Goal: Task Accomplishment & Management: Manage account settings

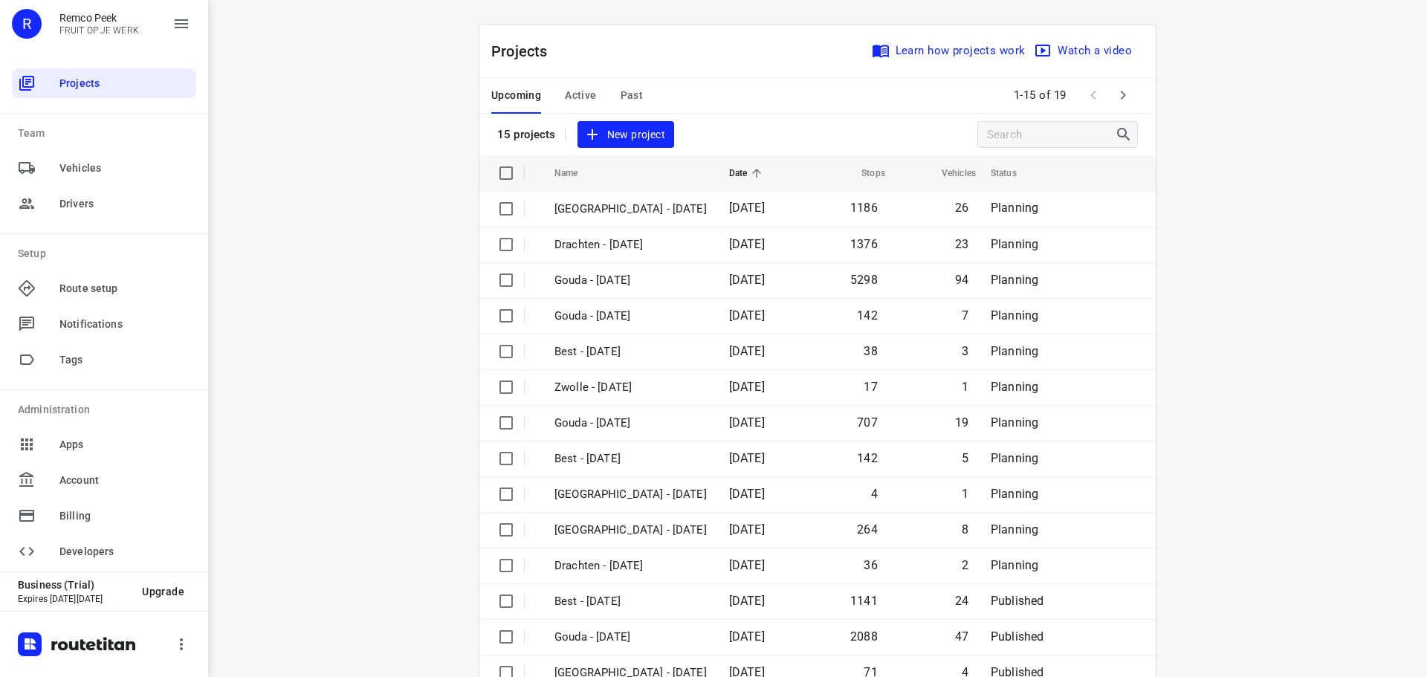
click at [587, 100] on span "Active" at bounding box center [580, 95] width 31 height 19
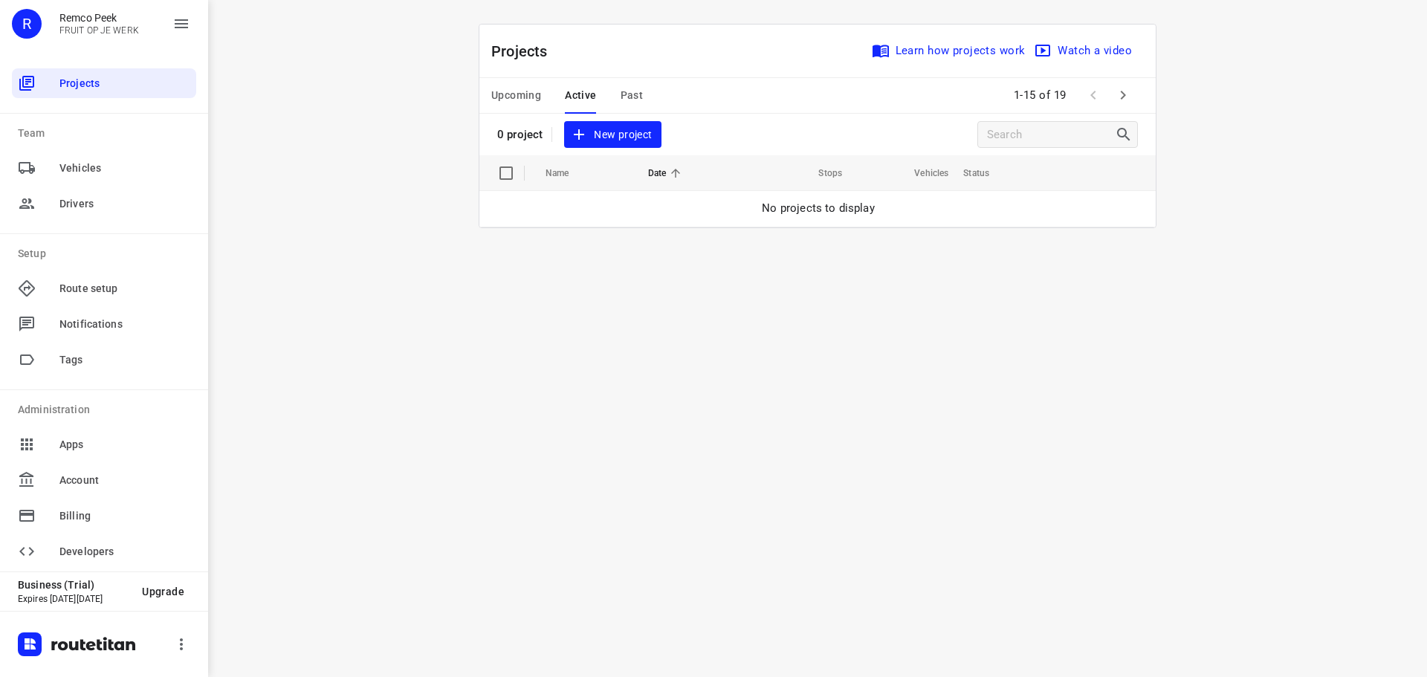
click at [536, 97] on span "Upcoming" at bounding box center [516, 95] width 50 height 19
click at [583, 95] on span "Active" at bounding box center [580, 95] width 31 height 19
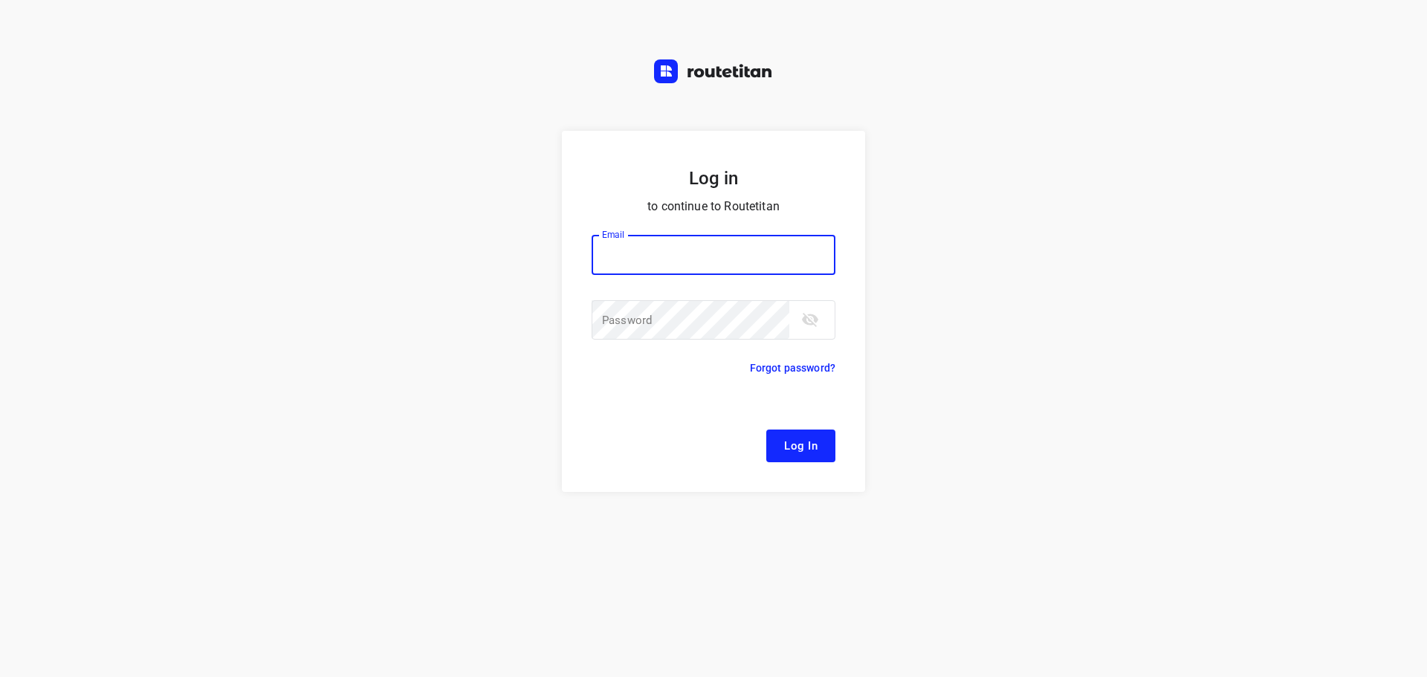
type input "[EMAIL_ADDRESS][DOMAIN_NAME]"
click at [791, 452] on span "Log In" at bounding box center [800, 445] width 33 height 19
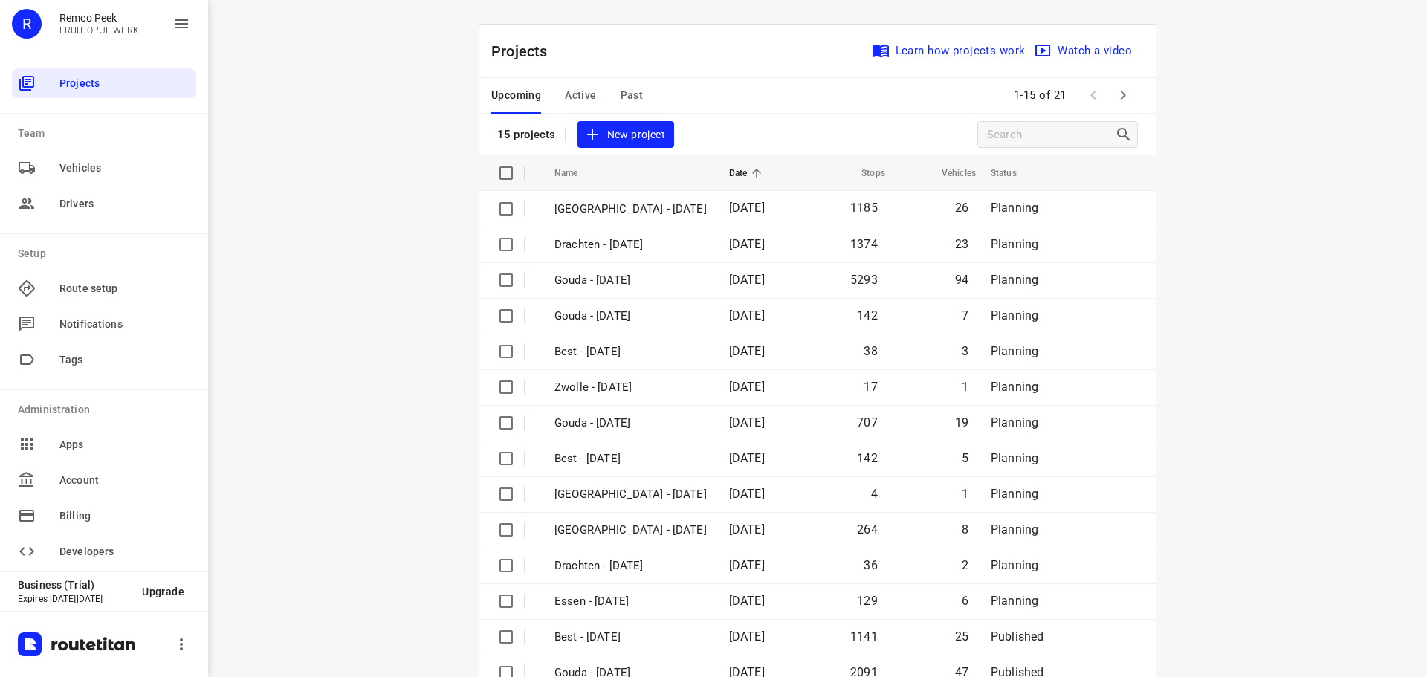
click at [568, 87] on span "Active" at bounding box center [580, 95] width 31 height 19
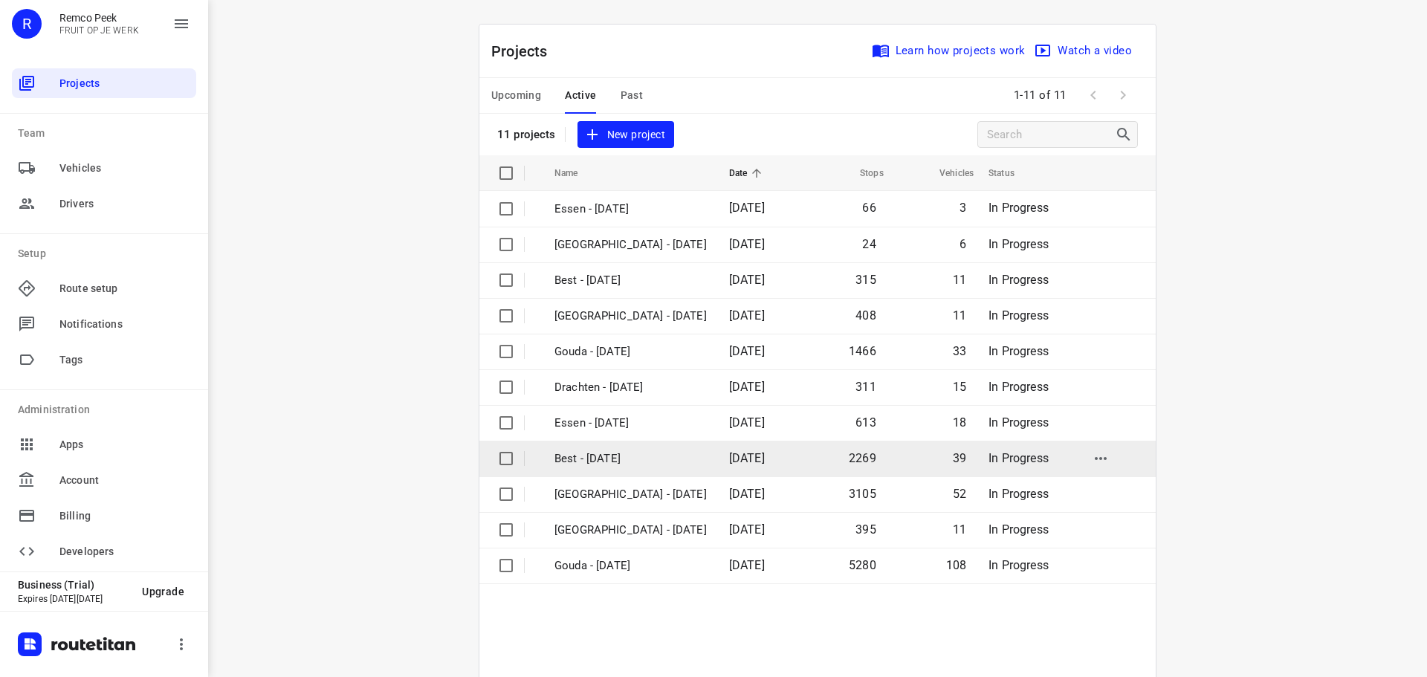
click at [587, 464] on p "Best - [DATE]" at bounding box center [630, 458] width 152 height 17
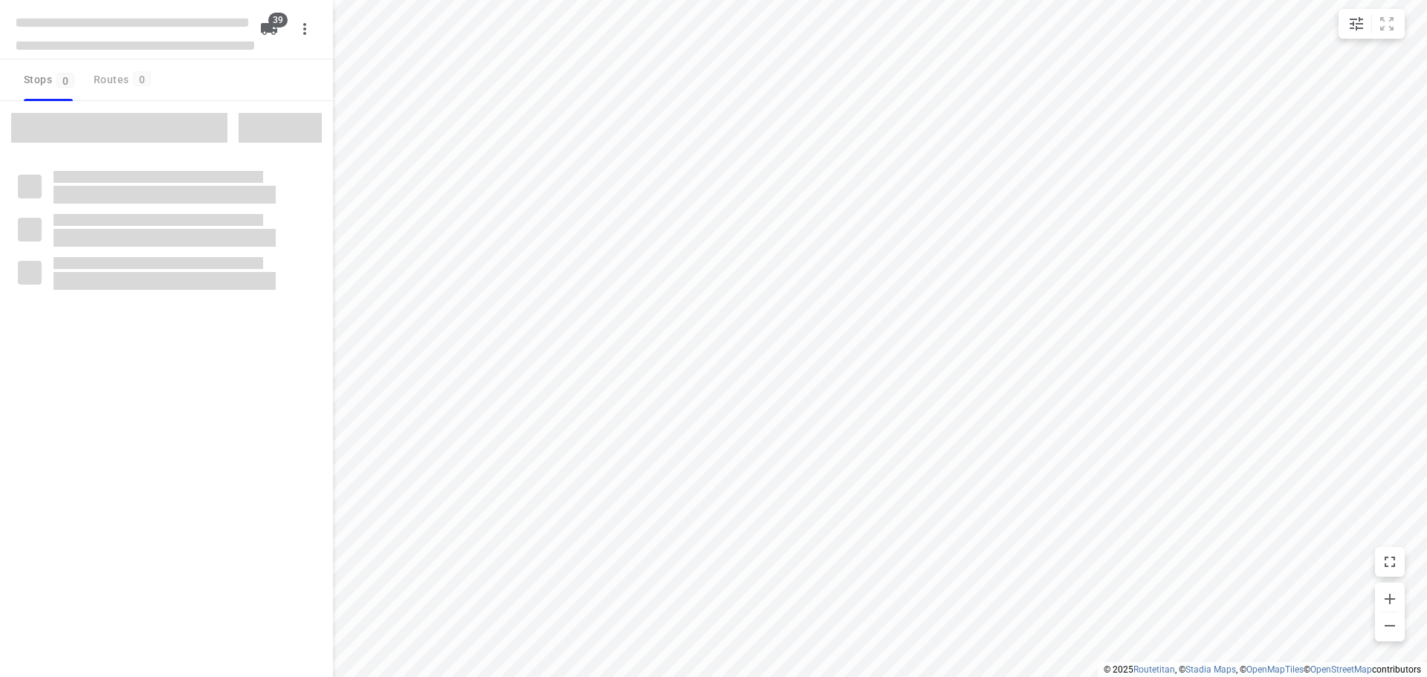
checkbox input "true"
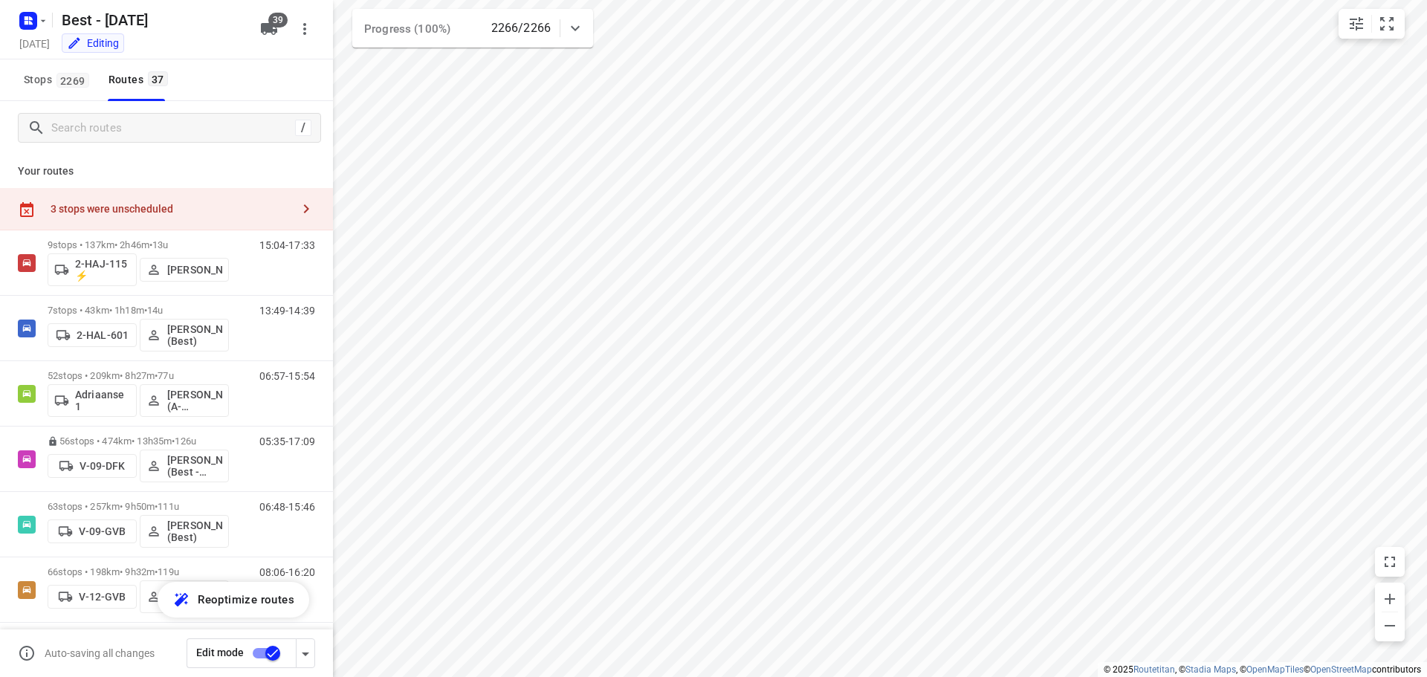
click at [35, 33] on div "Best - [DATE] [DATE] Editing" at bounding box center [135, 29] width 238 height 52
click at [36, 22] on rect "button" at bounding box center [28, 21] width 18 height 18
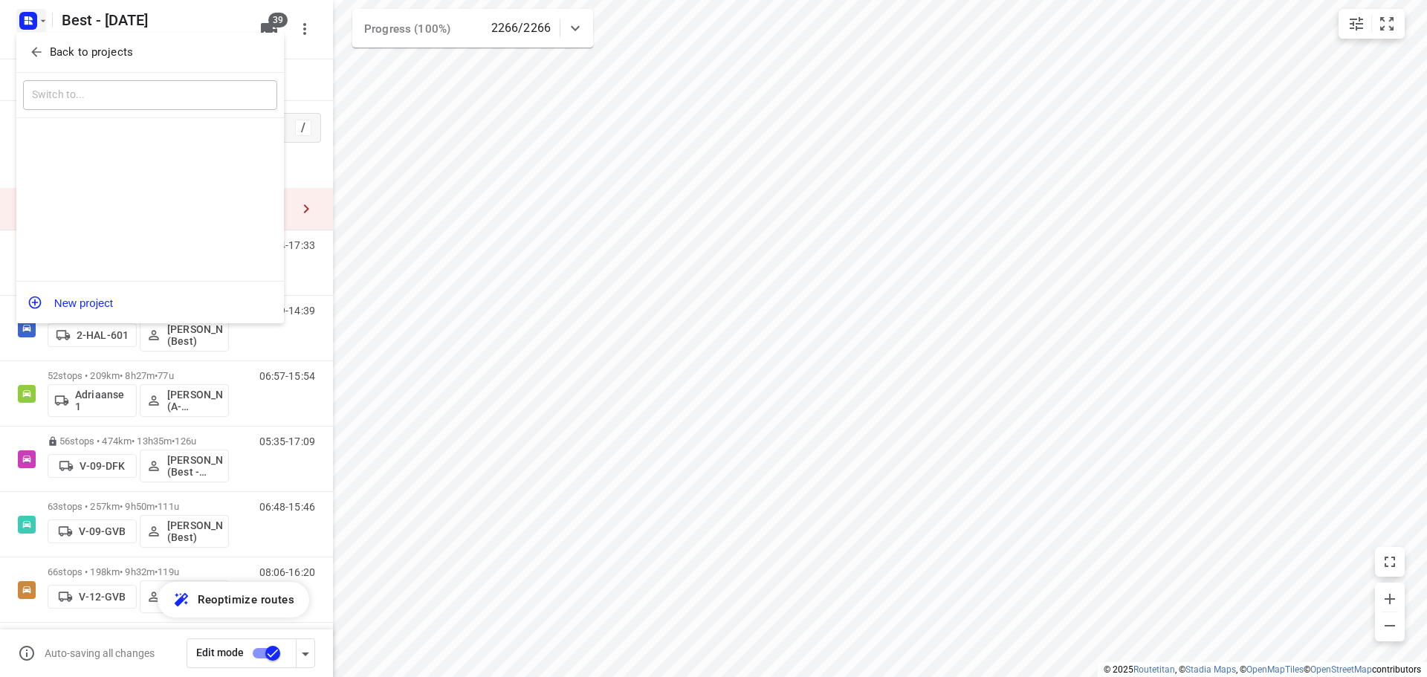
click at [33, 54] on icon "button" at bounding box center [36, 53] width 10 height 10
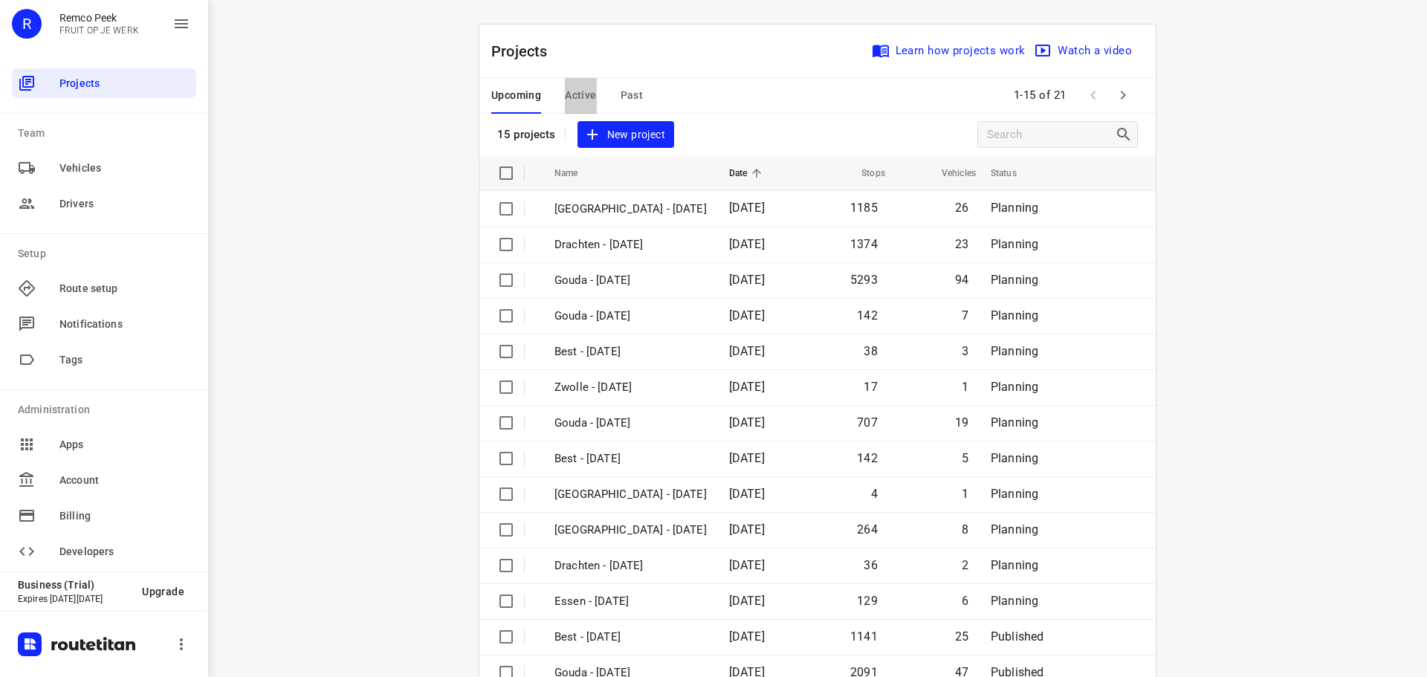
click at [580, 88] on span "Active" at bounding box center [580, 95] width 31 height 19
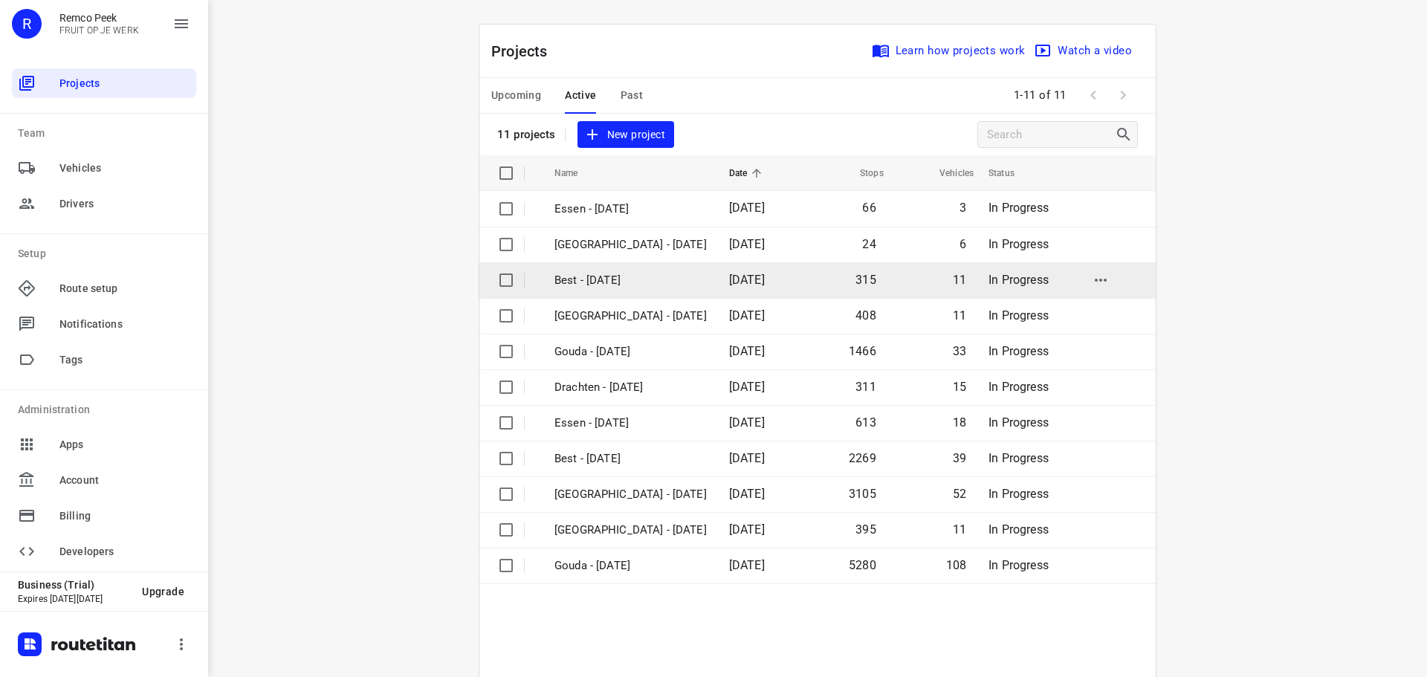
click at [610, 279] on p "Best - [DATE]" at bounding box center [630, 280] width 152 height 17
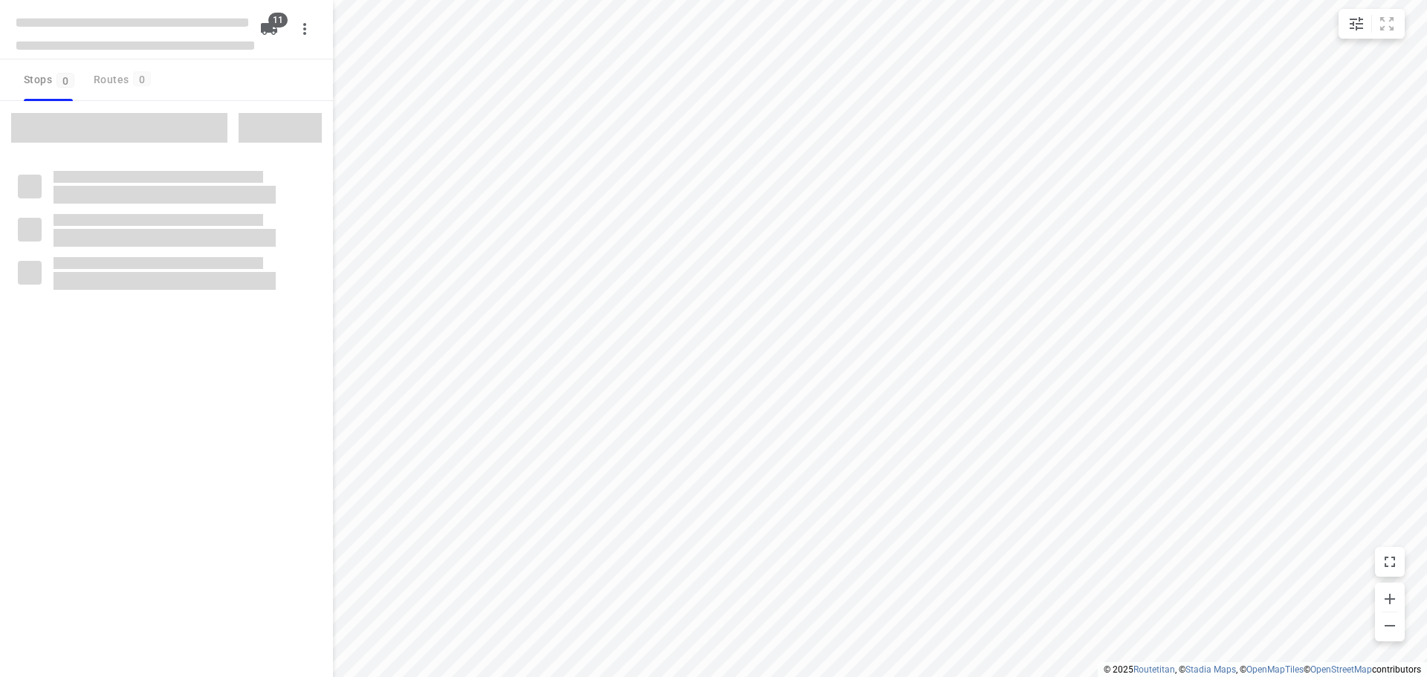
checkbox input "true"
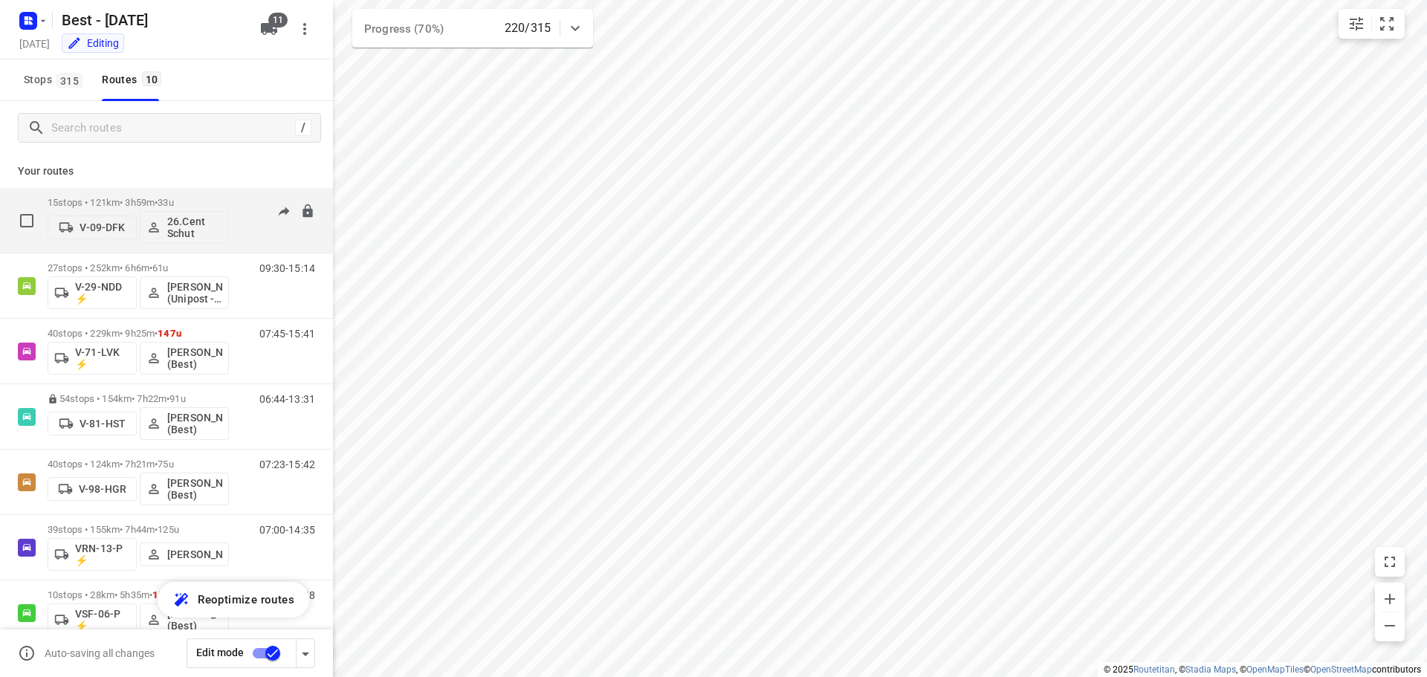
click at [166, 189] on div "15 stops • 121km • 3h59m • 33u V-09-DFK 26.Cent Schut" at bounding box center [138, 220] width 181 height 62
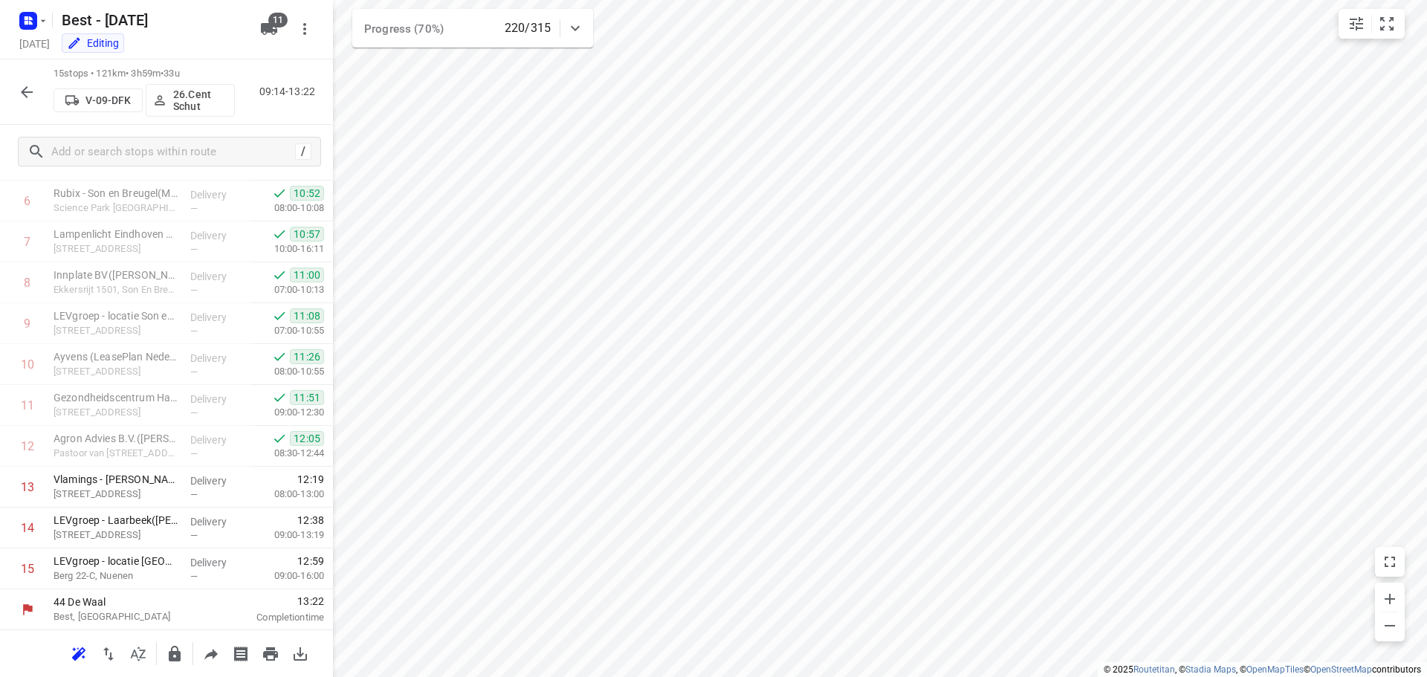
scroll to position [277, 0]
click at [31, 86] on icon "button" at bounding box center [27, 92] width 18 height 18
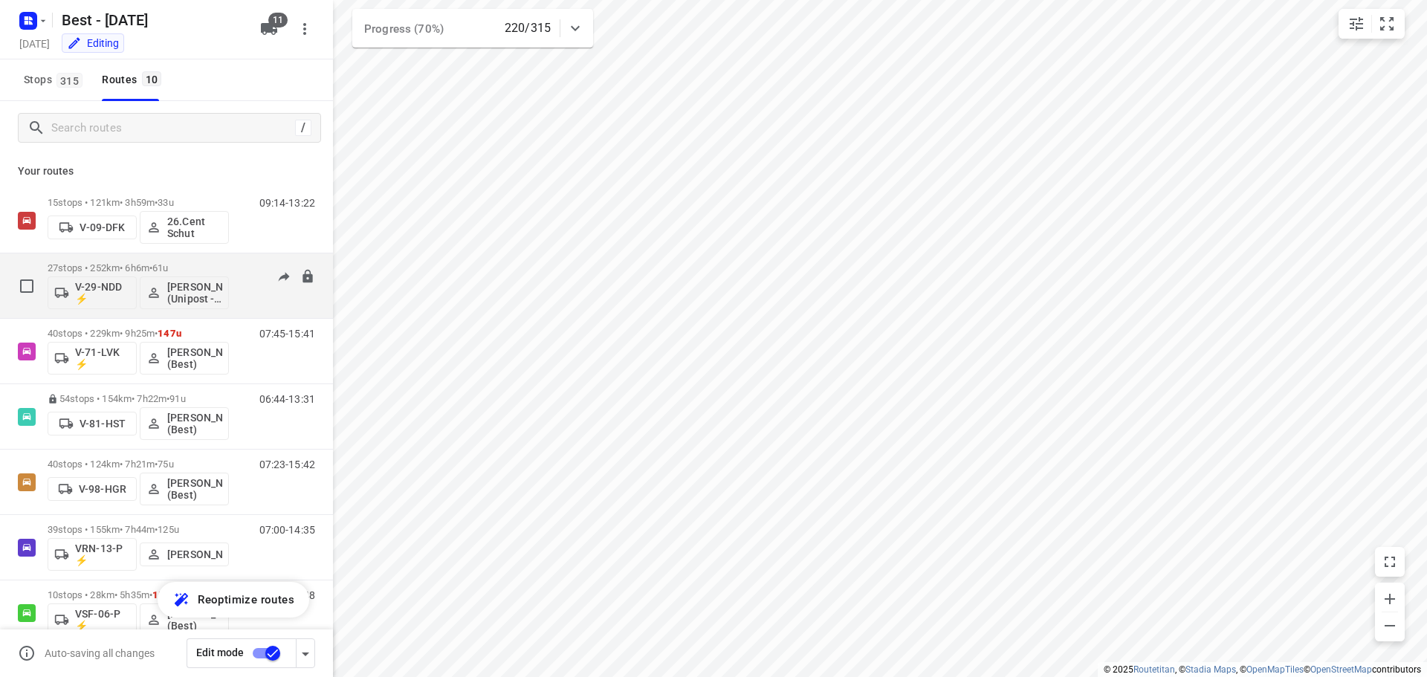
click at [227, 264] on p "27 stops • 252km • 6h6m • 61u" at bounding box center [138, 267] width 181 height 11
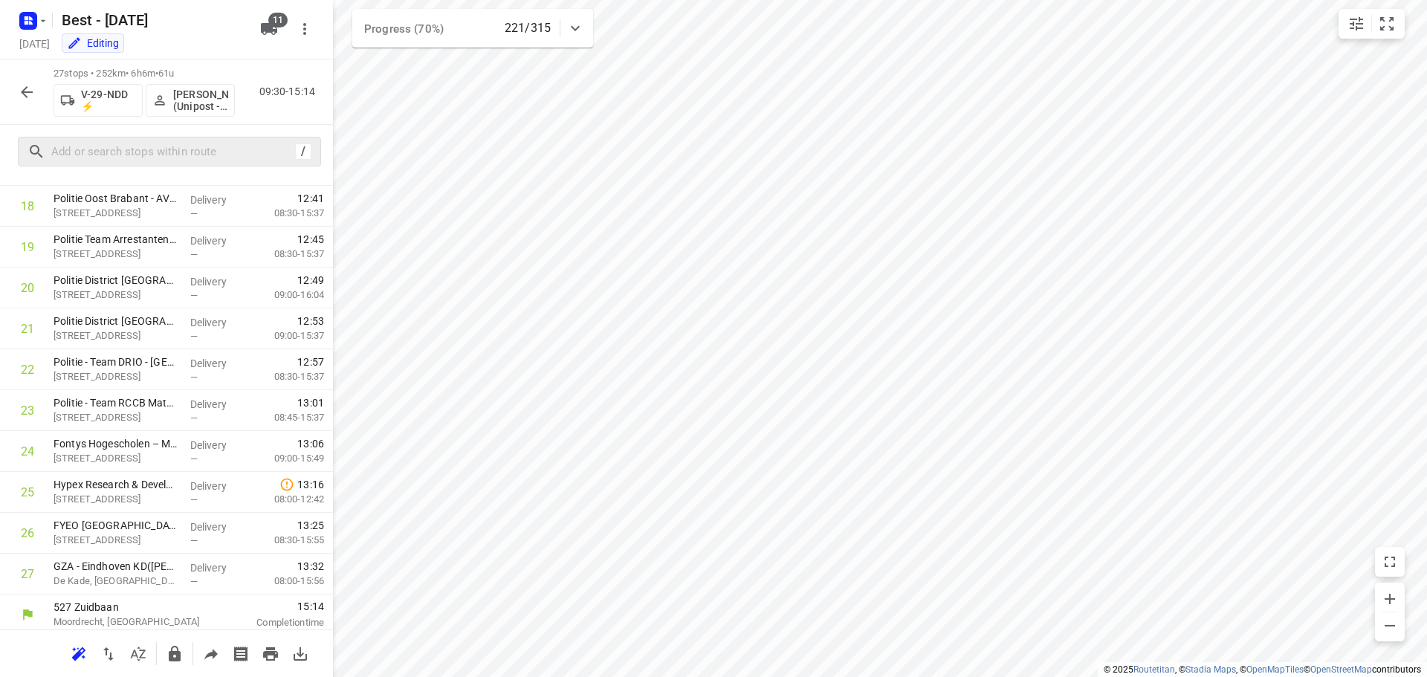
scroll to position [768, 0]
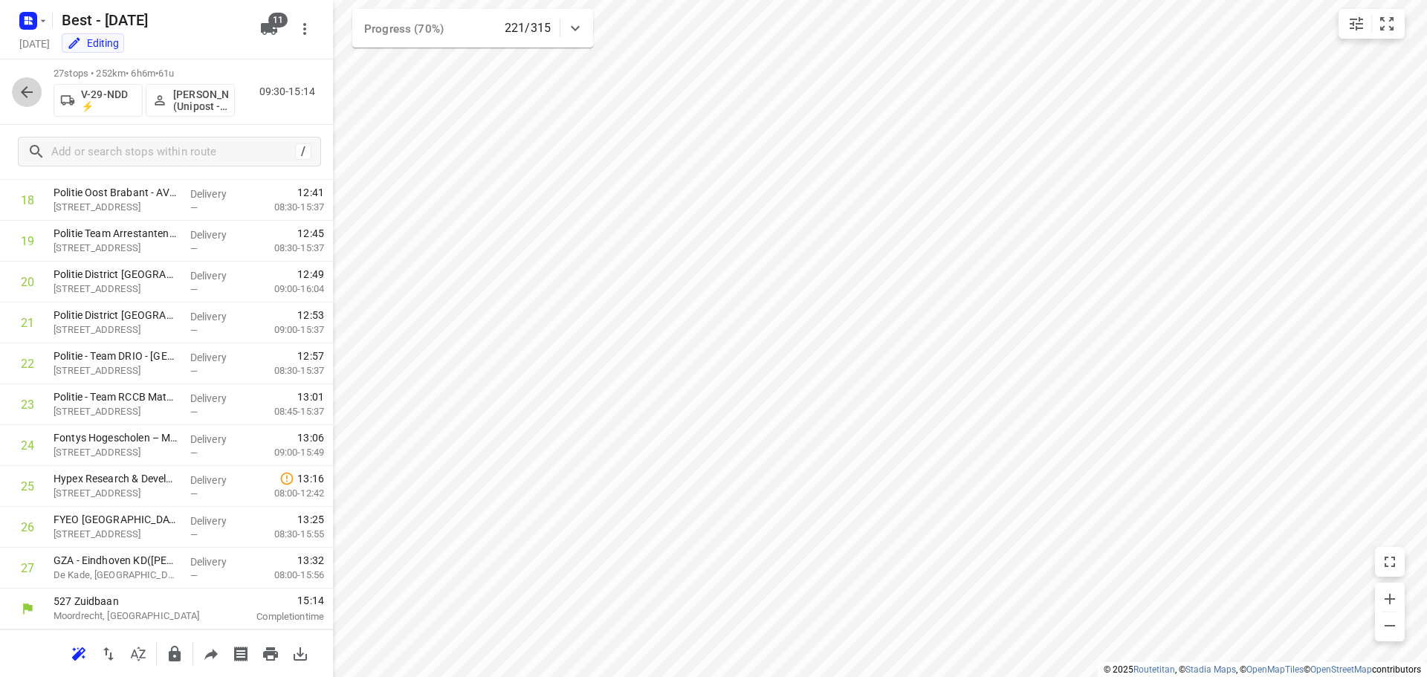
click at [19, 94] on icon "button" at bounding box center [27, 92] width 18 height 18
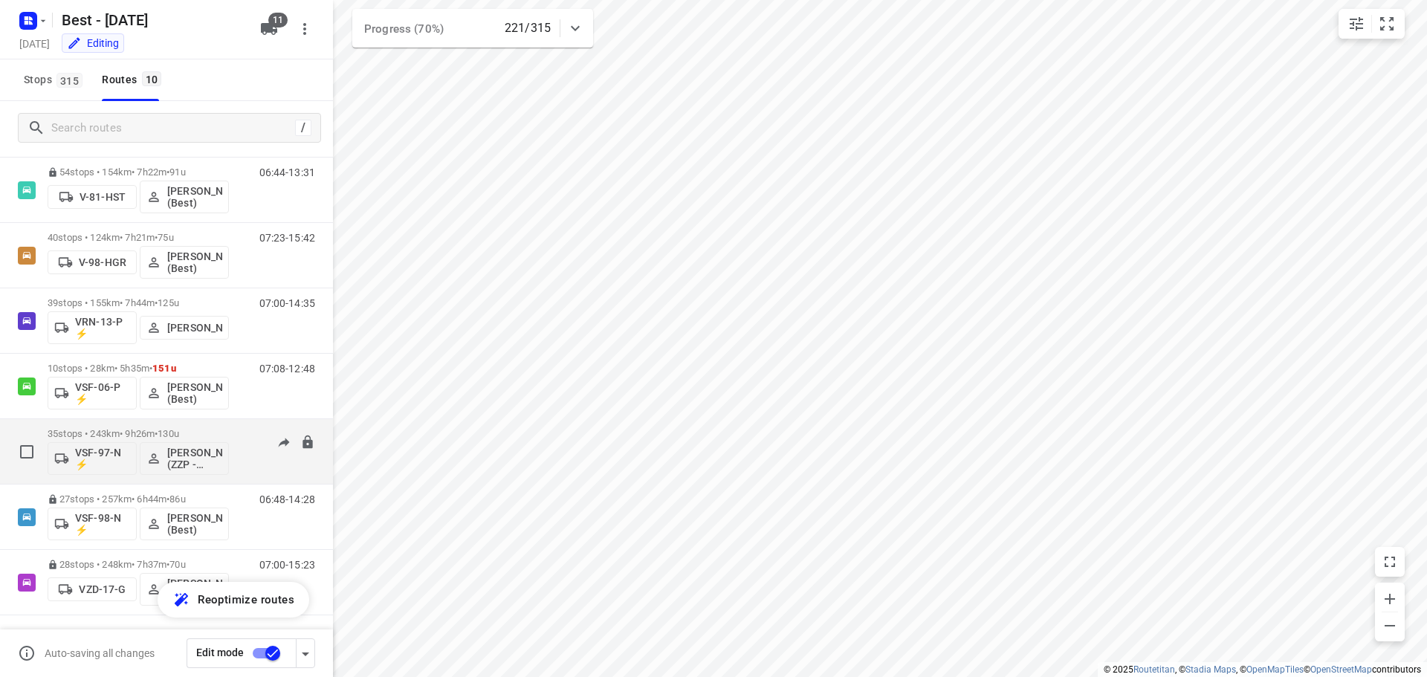
scroll to position [227, 0]
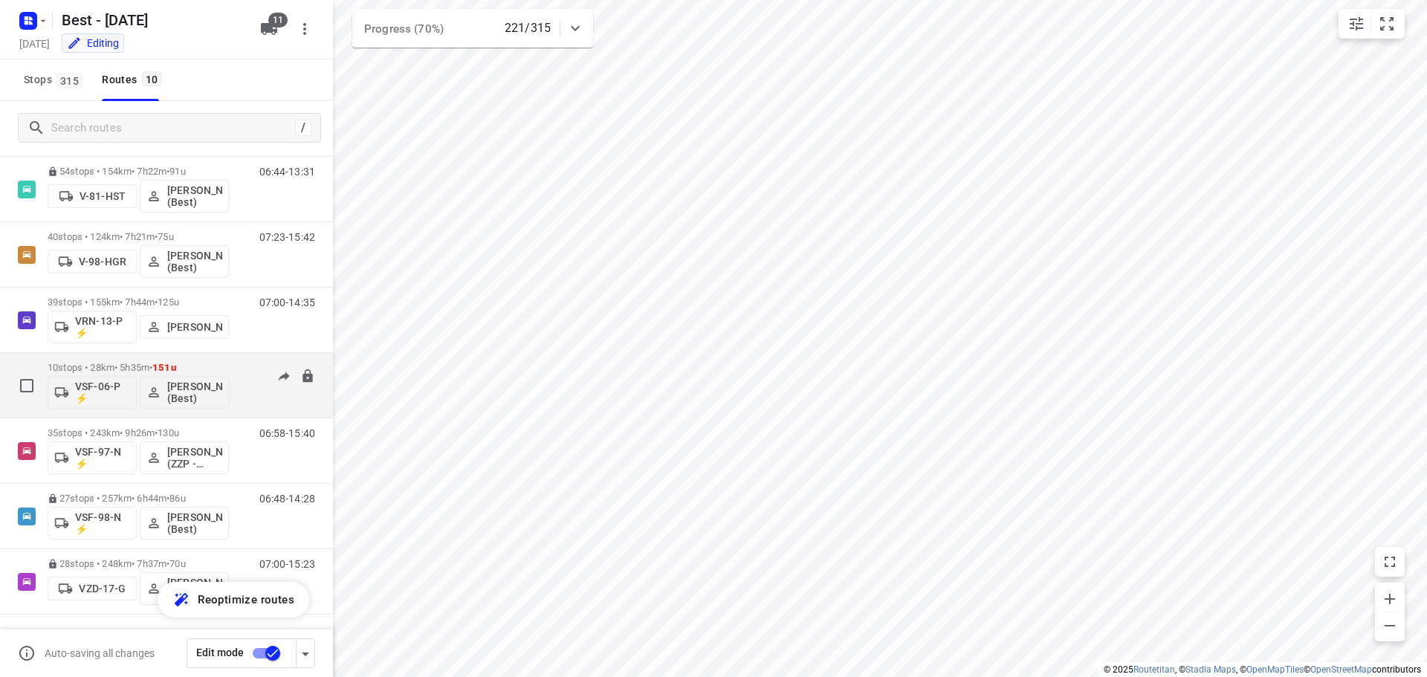
click at [209, 360] on div "10 stops • 28km • 5h35m • 151u VSF-06-P ⚡ [PERSON_NAME] (Best)" at bounding box center [138, 385] width 181 height 62
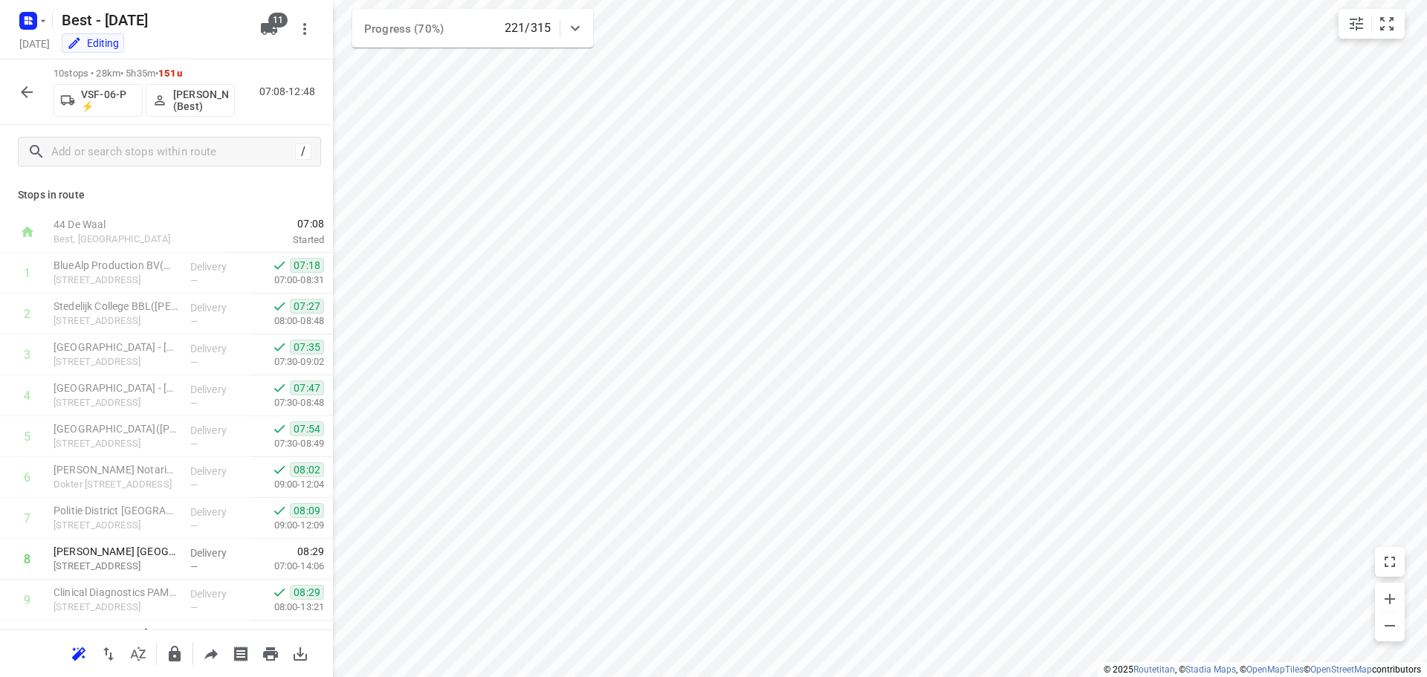
scroll to position [73, 0]
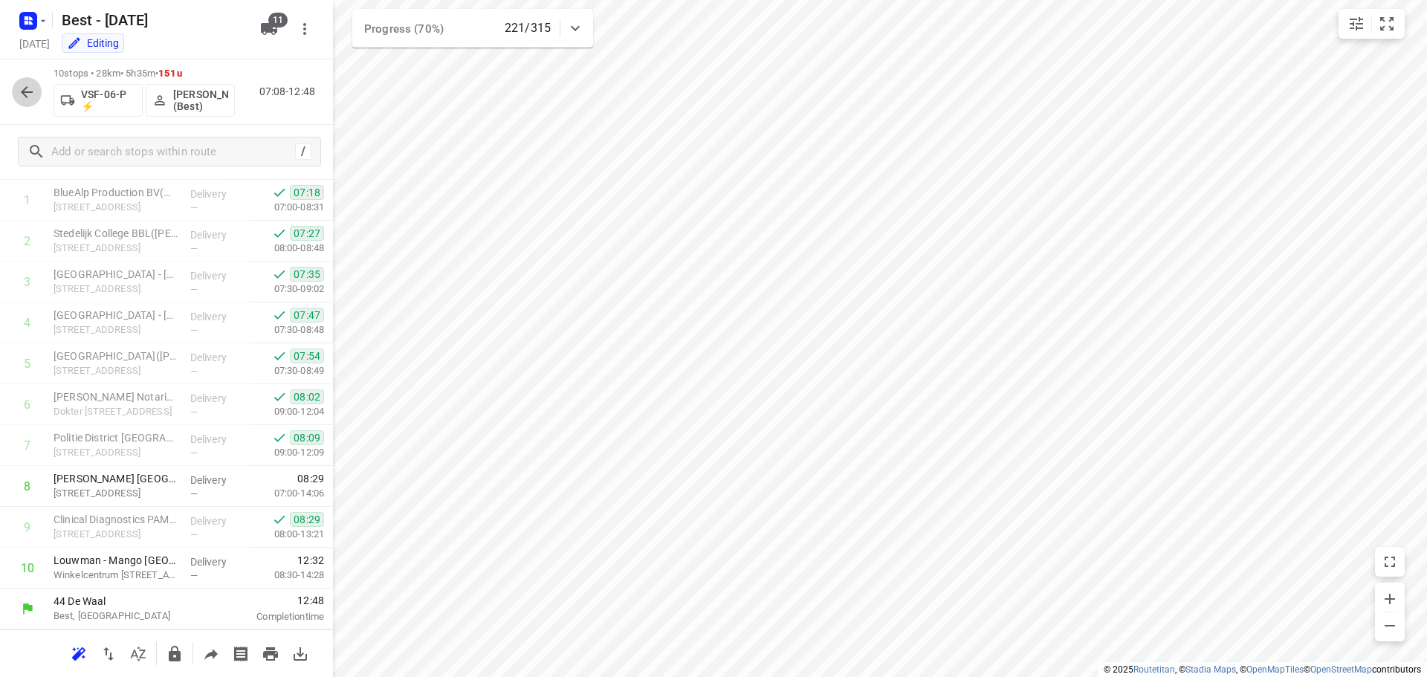
click at [33, 93] on icon "button" at bounding box center [27, 92] width 18 height 18
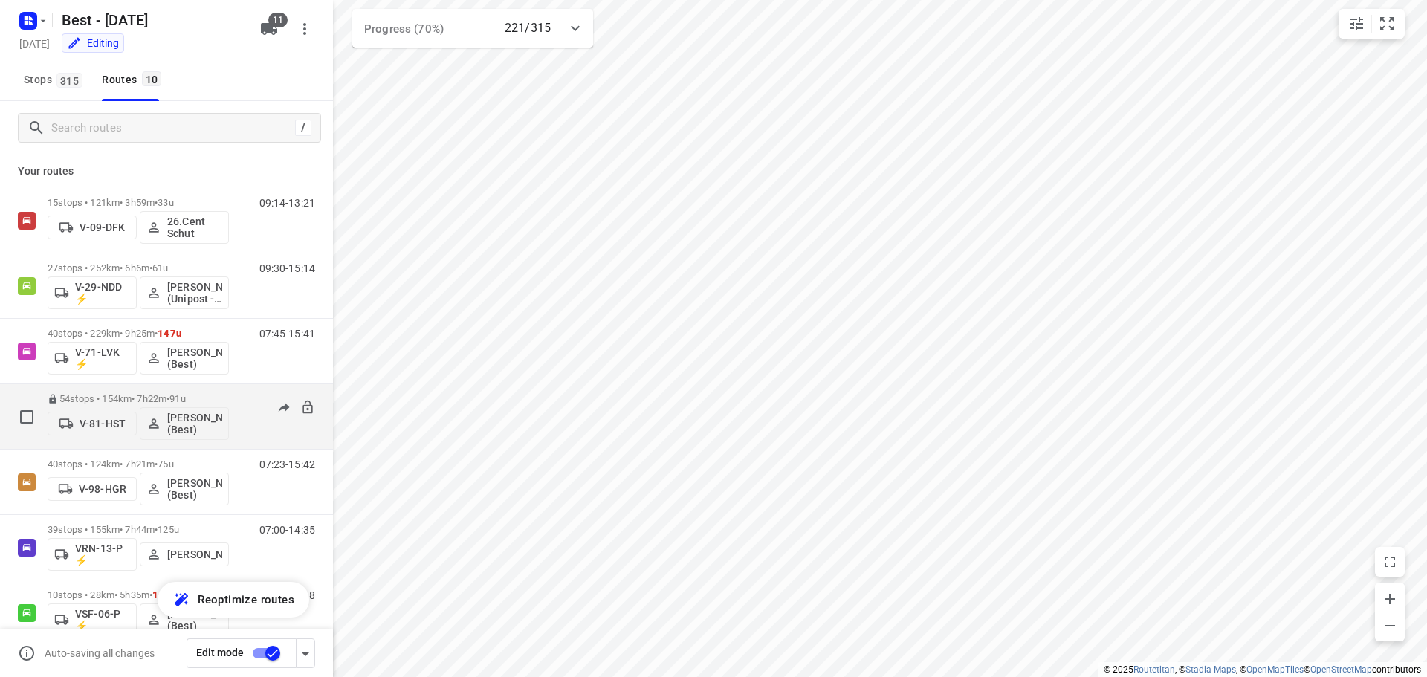
click at [166, 396] on p "54 stops • 154km • 7h22m • 91u" at bounding box center [138, 398] width 181 height 11
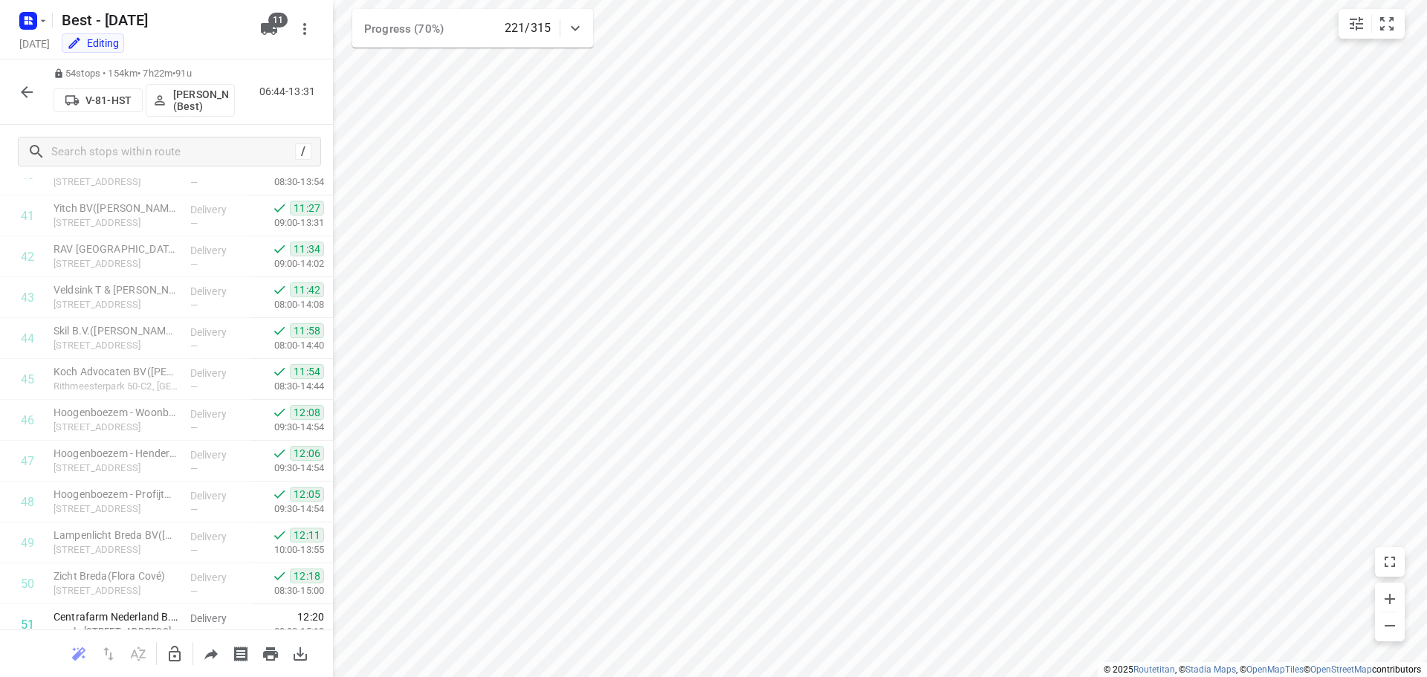
scroll to position [1871, 0]
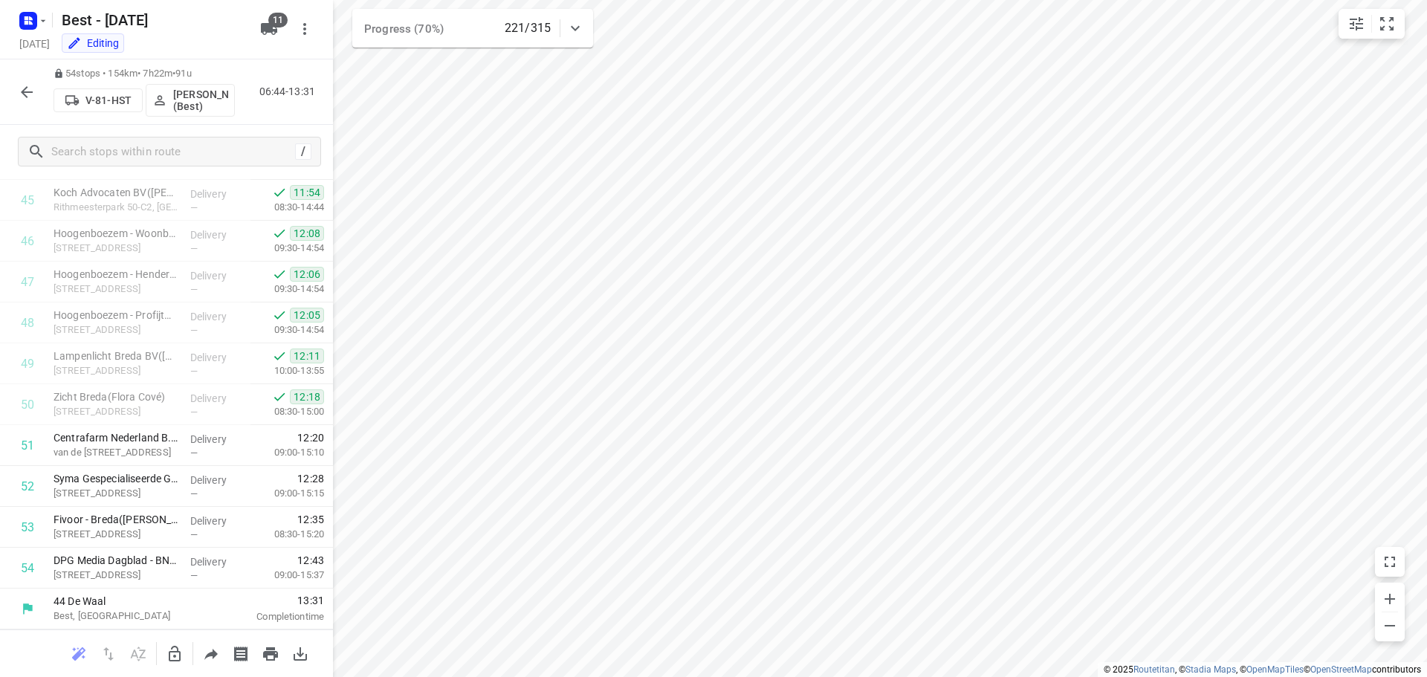
click at [35, 91] on icon "button" at bounding box center [27, 92] width 18 height 18
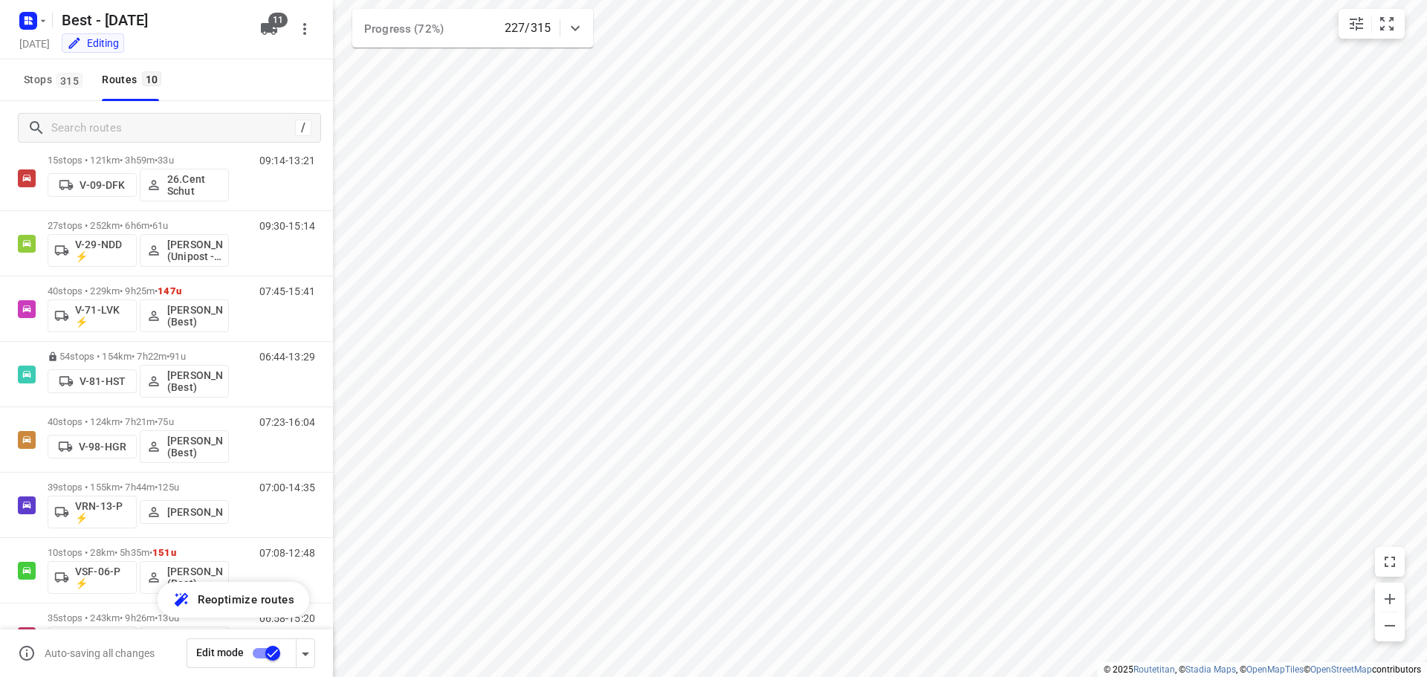
scroll to position [227, 0]
